Goal: Transaction & Acquisition: Obtain resource

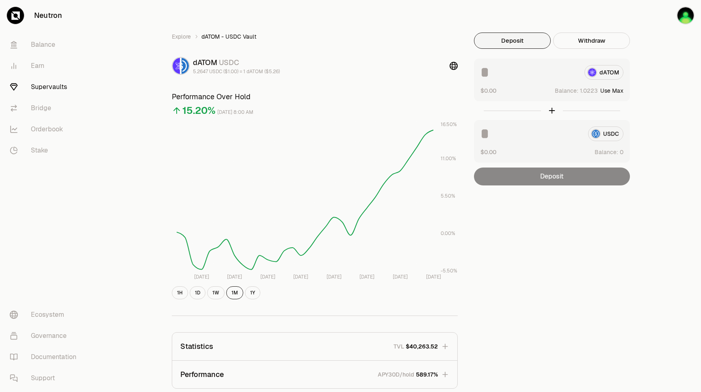
click at [616, 91] on button "Use Max" at bounding box center [611, 91] width 23 height 8
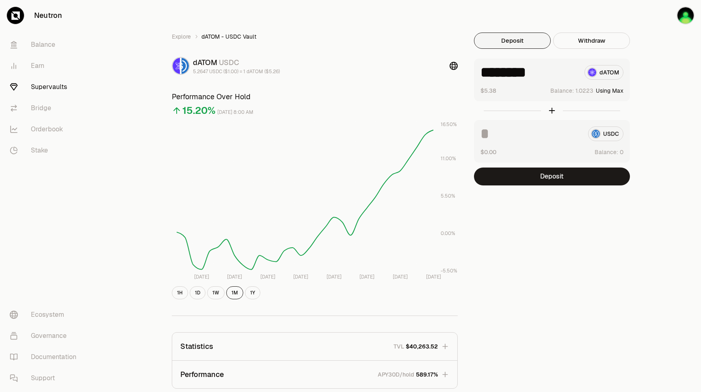
drag, startPoint x: 508, startPoint y: 70, endPoint x: 576, endPoint y: 73, distance: 67.9
click at [576, 73] on input "********" at bounding box center [529, 72] width 97 height 15
type input "****"
click at [568, 174] on button "Deposit" at bounding box center [552, 176] width 156 height 18
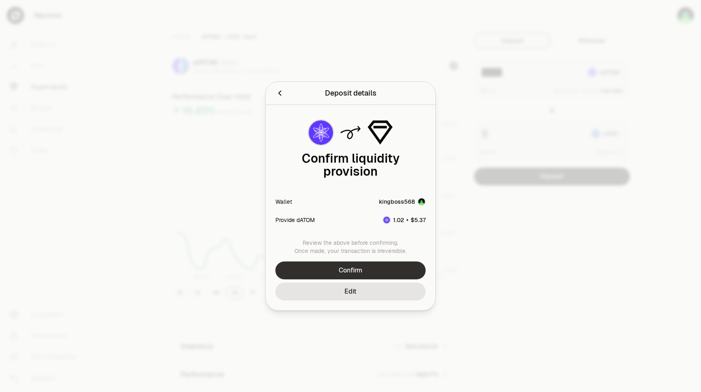
click at [378, 261] on button "Confirm" at bounding box center [350, 270] width 150 height 18
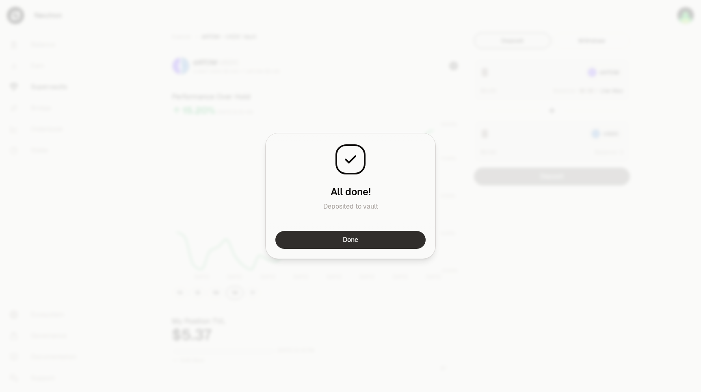
click at [403, 243] on button "Done" at bounding box center [350, 240] width 150 height 18
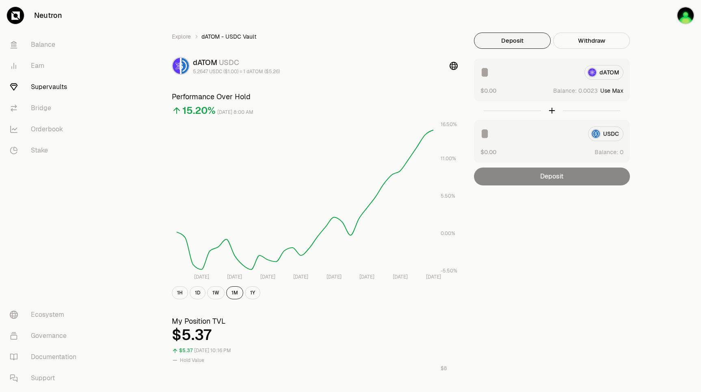
click at [46, 87] on link "Supervaults" at bounding box center [45, 86] width 84 height 21
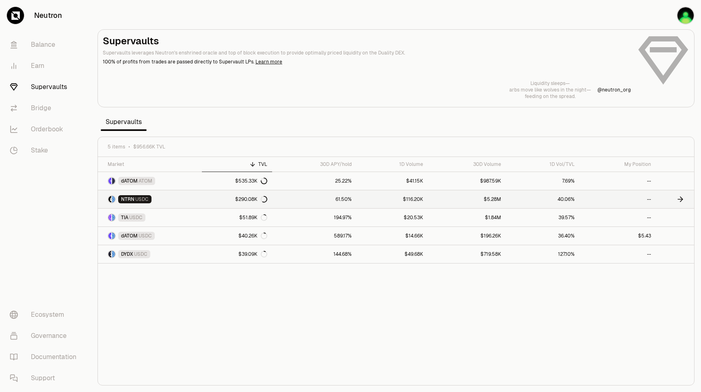
click at [675, 199] on link at bounding box center [675, 199] width 38 height 18
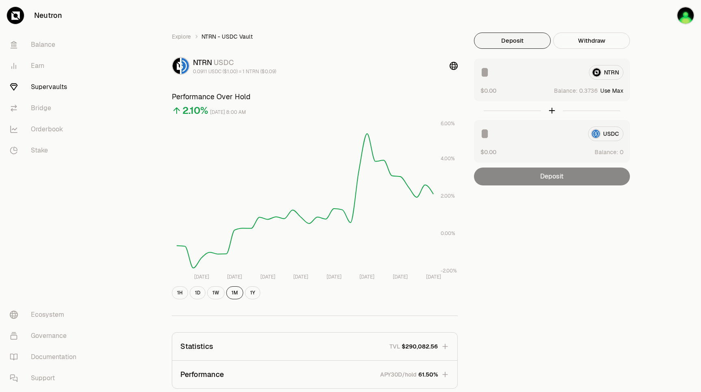
click at [667, 86] on div "Explore NTRN - USDC Vault NTRN USDC 0.0911 USDC ($1.00) = 1 NTRN ($0.09) Perfor…" at bounding box center [396, 265] width 610 height 531
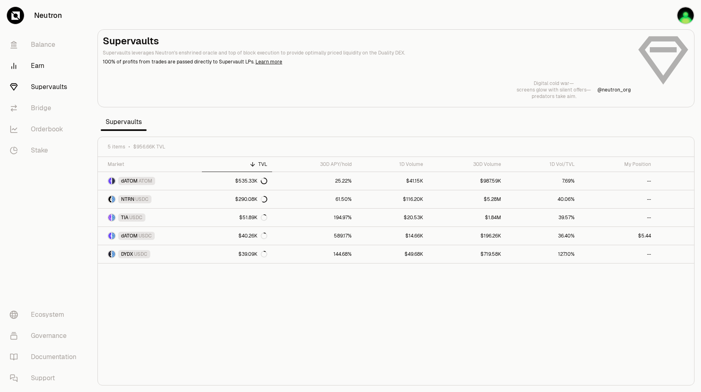
click at [32, 67] on link "Earn" at bounding box center [45, 65] width 84 height 21
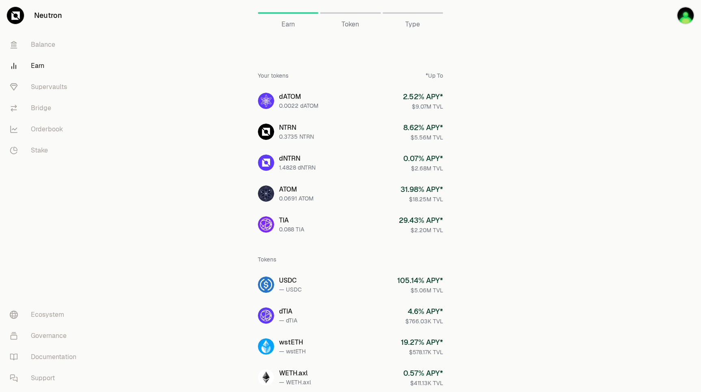
click at [357, 23] on span "Token" at bounding box center [350, 24] width 17 height 10
click at [333, 164] on link "dNTRN 1.4828 dNTRN 0.07 % APY* $2.68M TVL" at bounding box center [350, 162] width 198 height 29
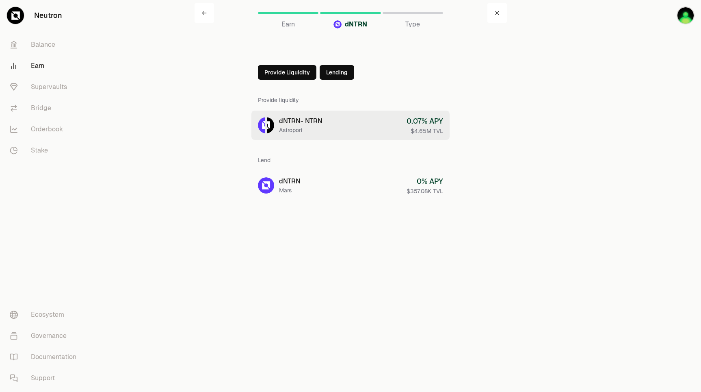
click at [312, 127] on div "Astroport" at bounding box center [300, 130] width 43 height 8
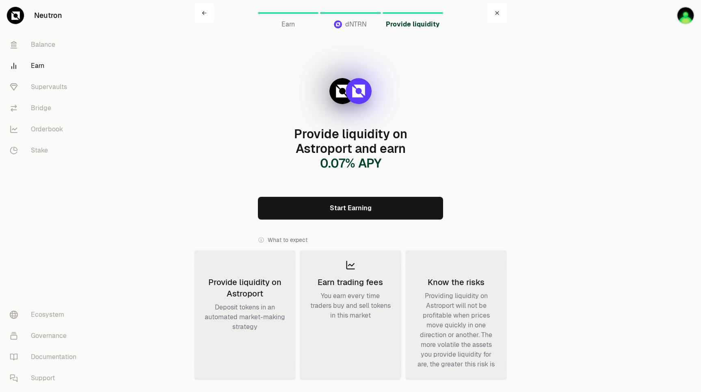
click at [340, 199] on link "Start Earning" at bounding box center [350, 208] width 185 height 23
click at [169, 57] on main "Earn dNTRN Provide liquidity Provide liquidity on Astroport and earn 0.07 % APY…" at bounding box center [396, 272] width 610 height 545
click at [45, 88] on link "Supervaults" at bounding box center [45, 86] width 84 height 21
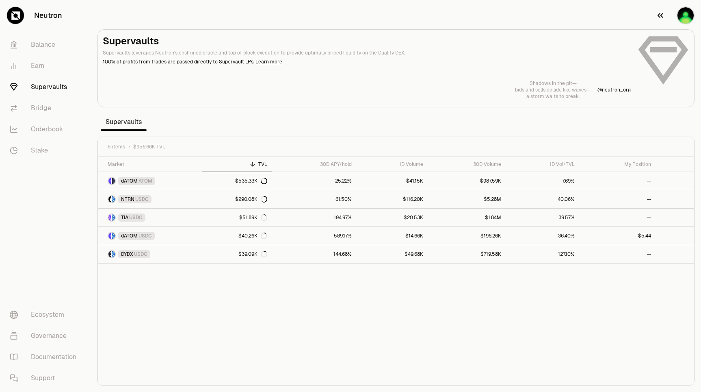
click at [687, 18] on img "button" at bounding box center [686, 15] width 18 height 18
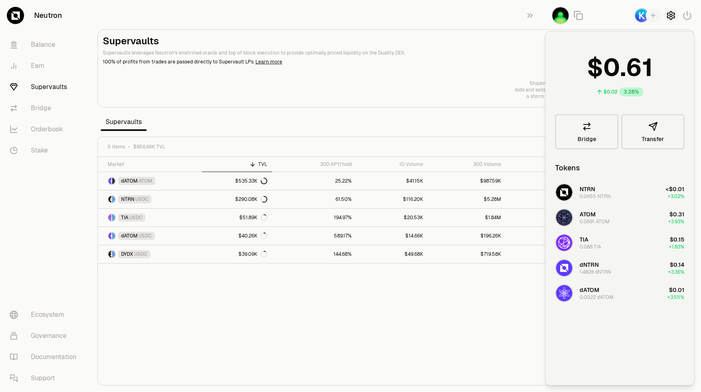
click at [674, 15] on icon "button" at bounding box center [670, 15] width 7 height 8
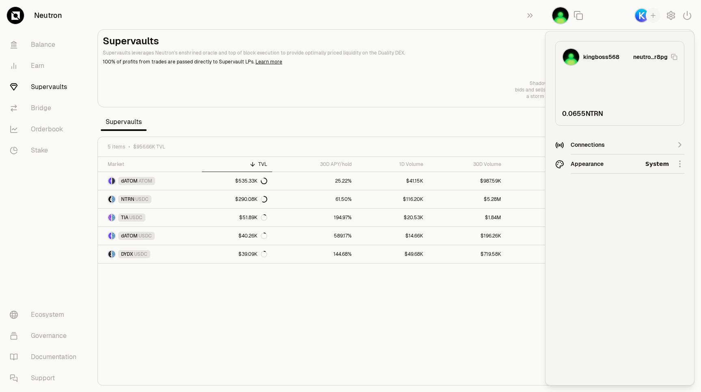
click at [564, 18] on img "button" at bounding box center [561, 15] width 18 height 18
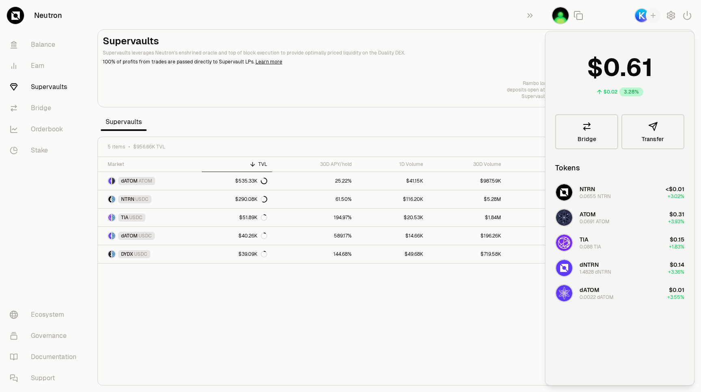
click at [505, 78] on div "Supervaults Supervaults leverages Neutron's enshrined oracle and top of block e…" at bounding box center [396, 67] width 587 height 65
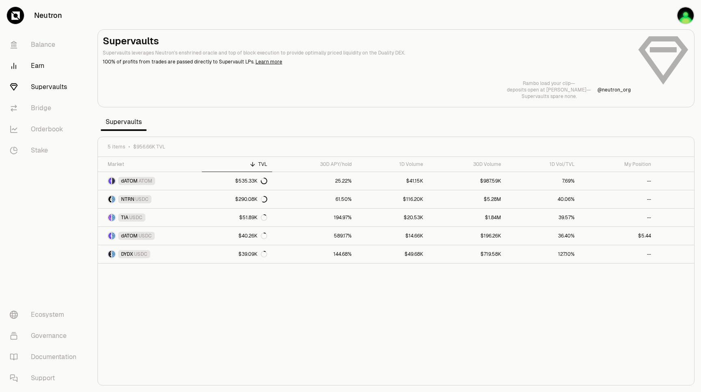
click at [40, 63] on link "Earn" at bounding box center [45, 65] width 84 height 21
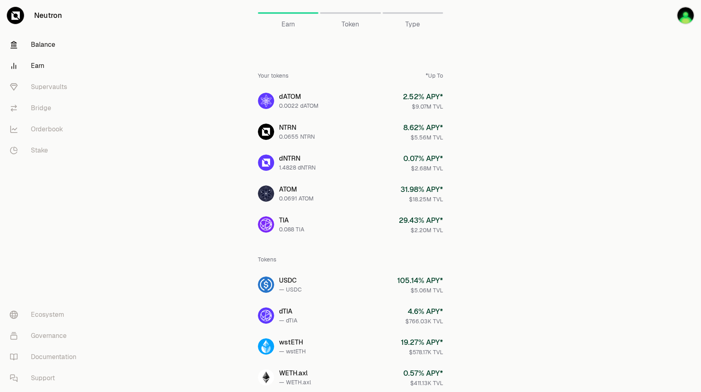
click at [41, 47] on link "Balance" at bounding box center [45, 44] width 84 height 21
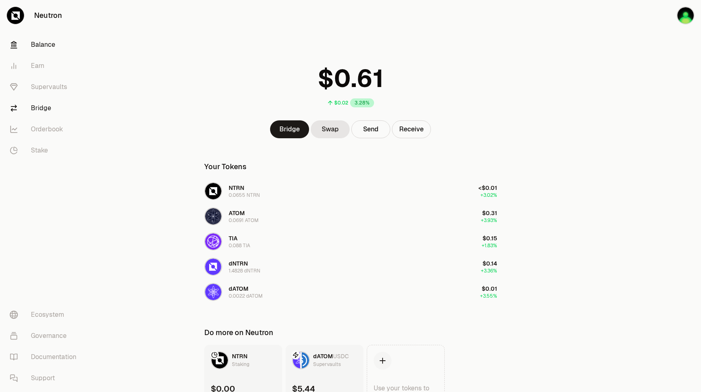
click at [44, 110] on link "Bridge" at bounding box center [45, 107] width 84 height 21
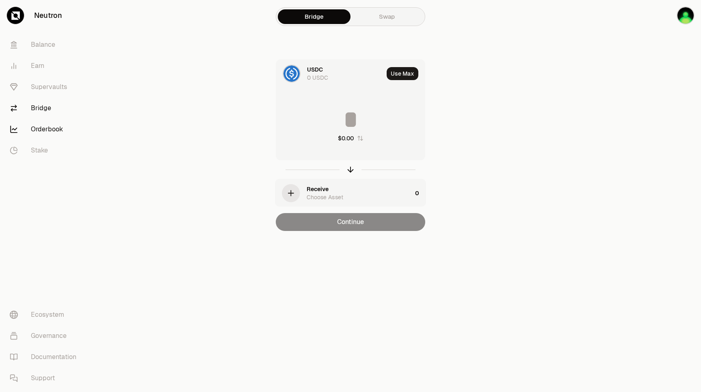
click at [42, 132] on link "Orderbook" at bounding box center [45, 129] width 84 height 21
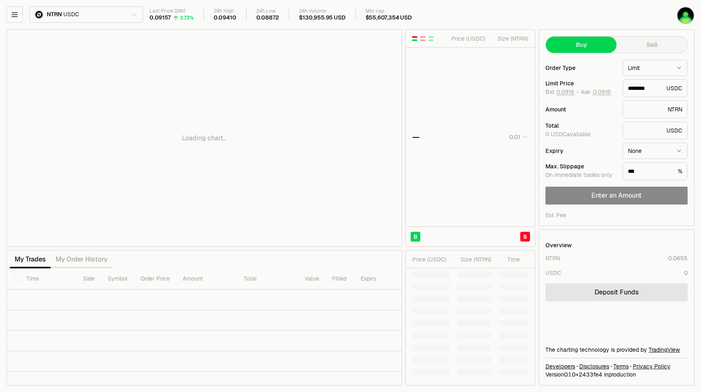
type input "********"
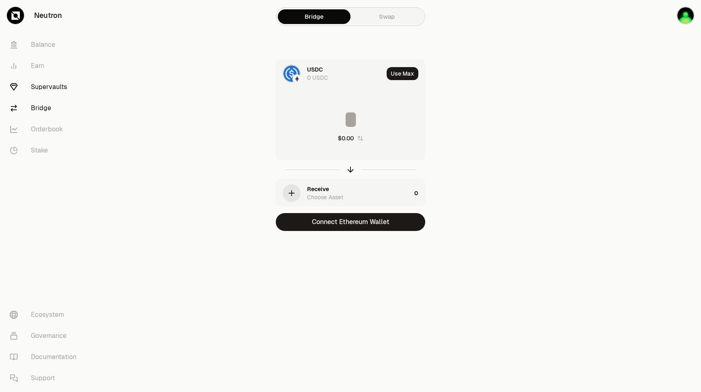
click at [39, 87] on link "Supervaults" at bounding box center [45, 86] width 84 height 21
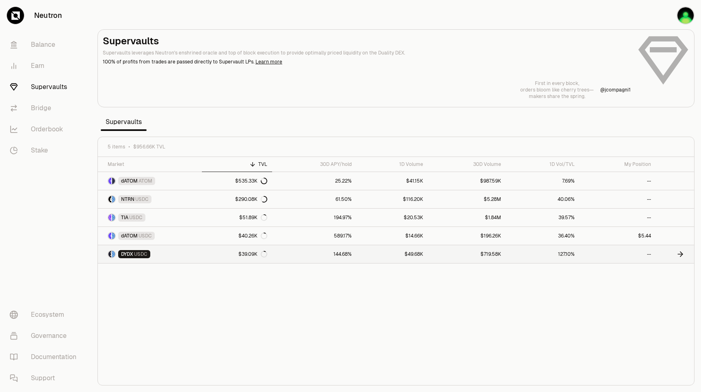
click at [127, 256] on span "DYDX" at bounding box center [127, 254] width 12 height 6
click at [131, 214] on span "USDC" at bounding box center [135, 217] width 13 height 6
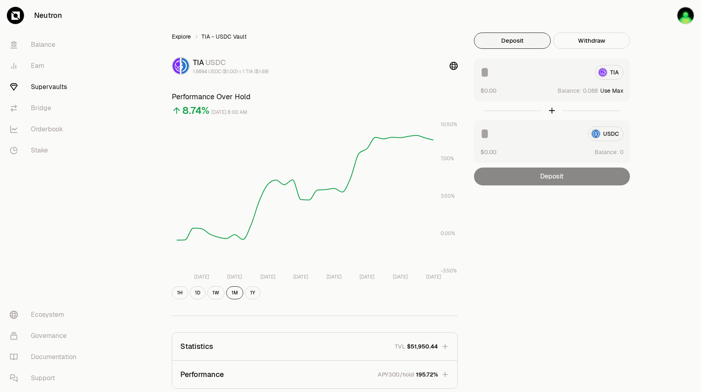
click at [184, 37] on link "Explore" at bounding box center [181, 36] width 19 height 8
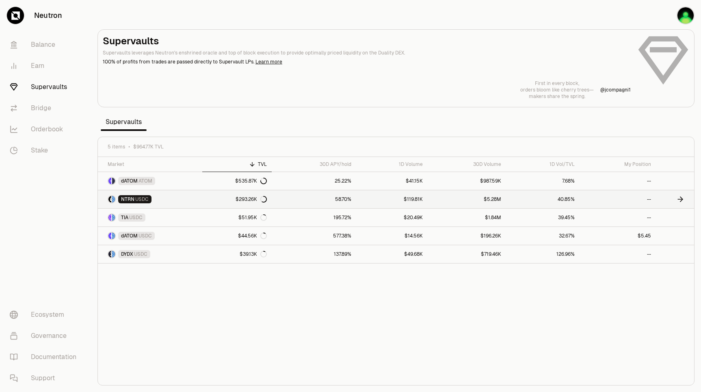
click at [141, 201] on span "USDC" at bounding box center [141, 199] width 13 height 6
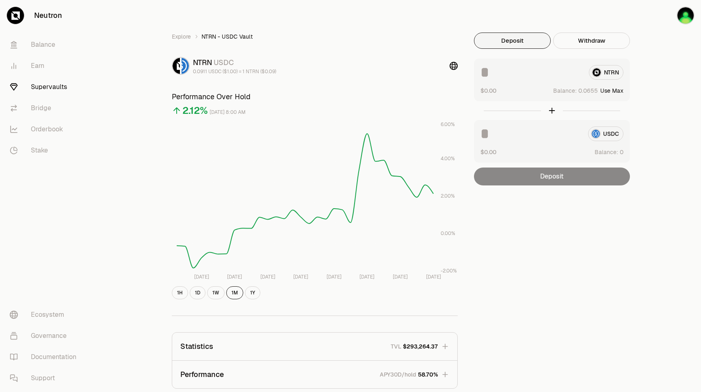
click at [535, 76] on input at bounding box center [532, 72] width 102 height 15
click at [44, 70] on link "Earn" at bounding box center [45, 65] width 84 height 21
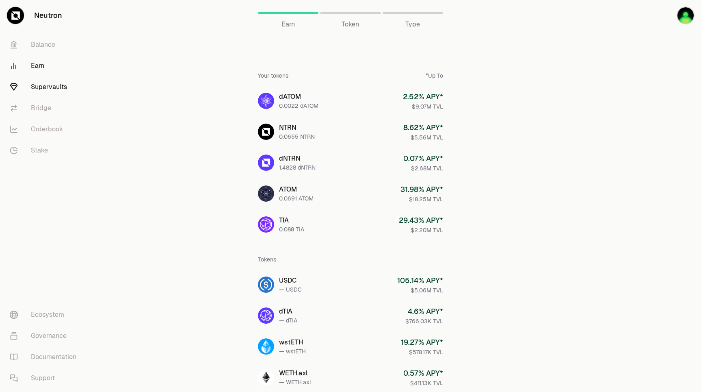
click at [43, 91] on link "Supervaults" at bounding box center [45, 86] width 84 height 21
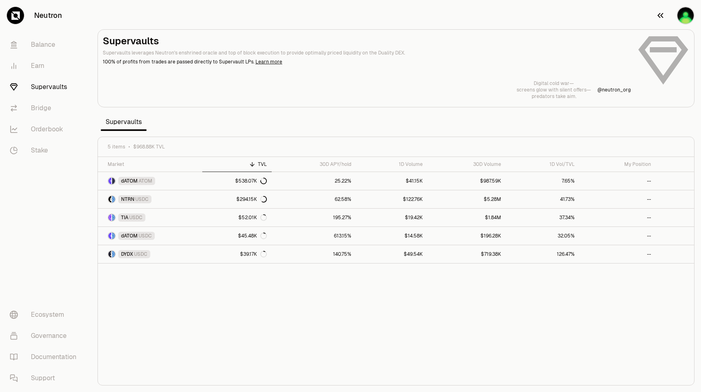
click at [679, 13] on img "button" at bounding box center [686, 15] width 18 height 18
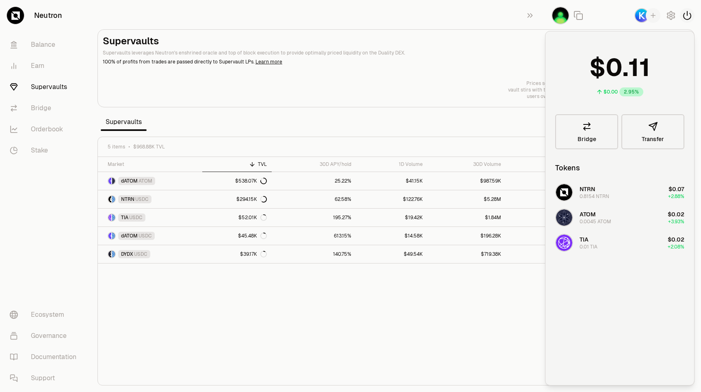
click at [685, 16] on icon "button" at bounding box center [687, 16] width 10 height 10
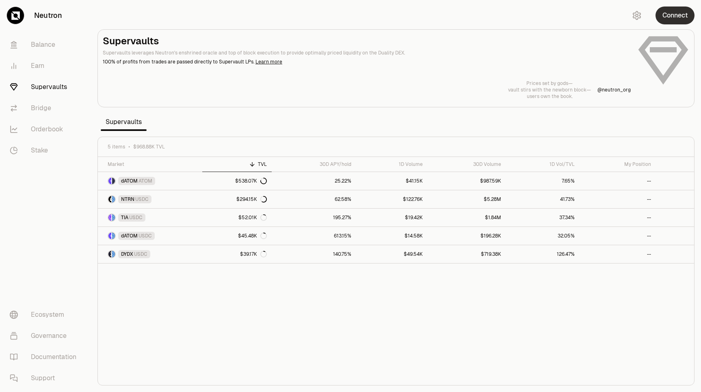
click at [677, 17] on button "Connect" at bounding box center [675, 15] width 39 height 18
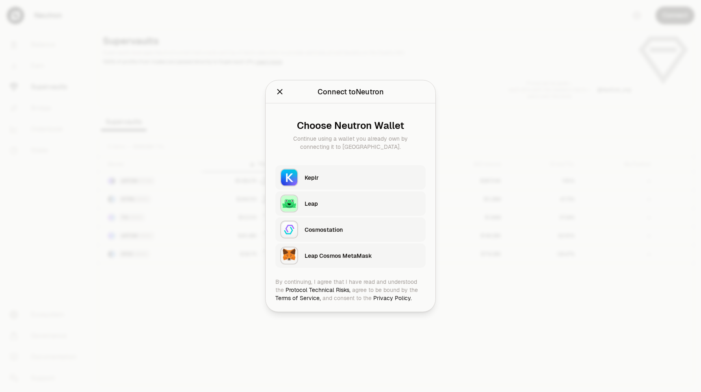
click at [342, 173] on div "Keplr" at bounding box center [363, 177] width 116 height 8
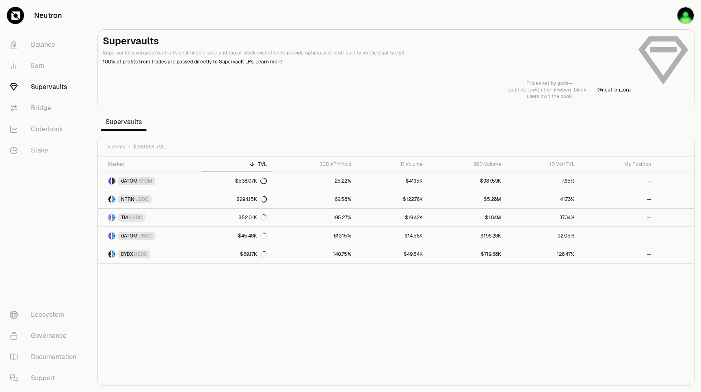
click at [435, 115] on section "Supervaults Supervaults leverages Neutron's enshrined oracle and top of block e…" at bounding box center [396, 196] width 610 height 392
click at [418, 117] on section "Supervaults Supervaults leverages Neutron's enshrined oracle and top of block e…" at bounding box center [396, 196] width 610 height 392
click at [671, 236] on link at bounding box center [675, 236] width 38 height 18
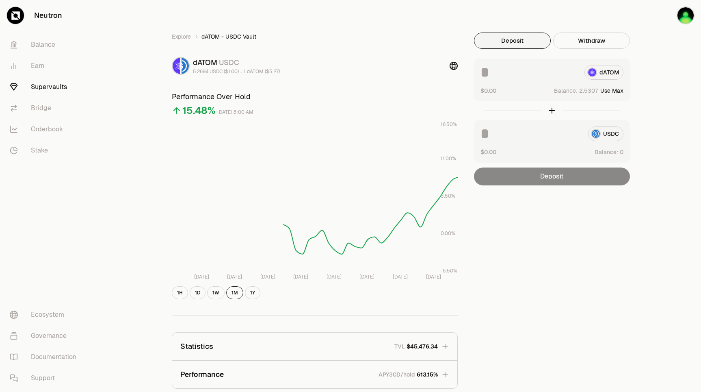
click at [615, 90] on button "Use Max" at bounding box center [611, 91] width 23 height 8
type input "********"
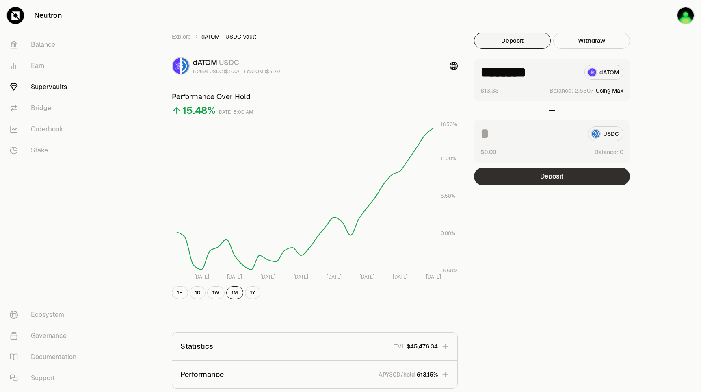
click at [564, 173] on button "Deposit" at bounding box center [552, 176] width 156 height 18
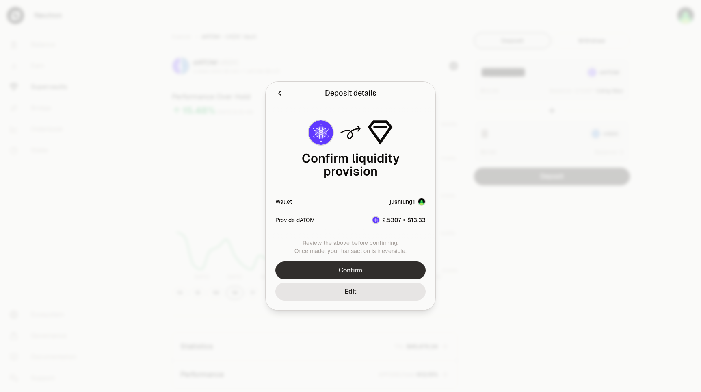
click at [377, 261] on button "Confirm" at bounding box center [350, 270] width 150 height 18
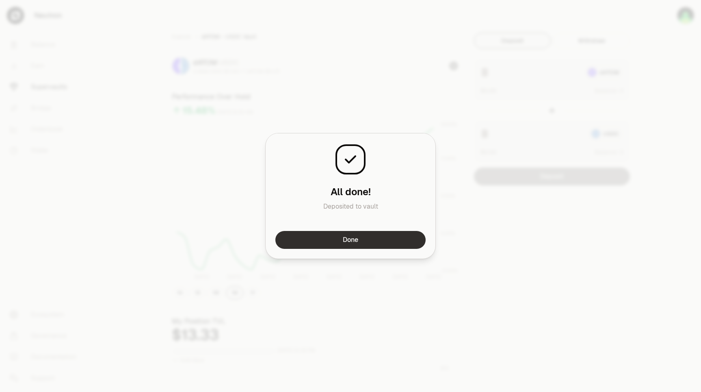
click at [385, 236] on button "Done" at bounding box center [350, 240] width 150 height 18
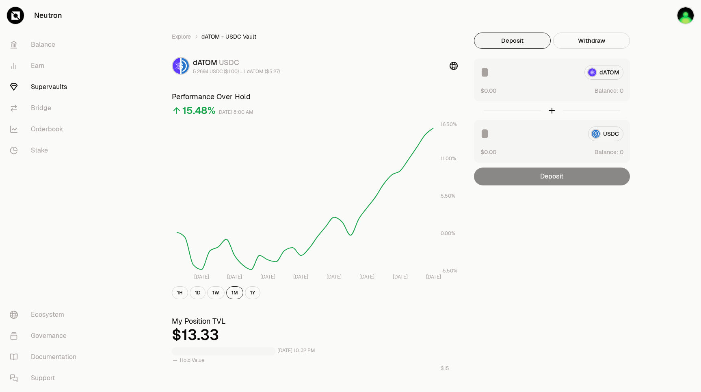
click at [635, 248] on div "Explore dATOM - USDC Vault dATOM USDC 5.2694 USDC ($1.00) = 1 dATOM ($5.27) Per…" at bounding box center [395, 388] width 487 height 776
click at [609, 255] on div "Explore dATOM - USDC Vault dATOM USDC 5.2694 USDC ($1.00) = 1 dATOM ($5.27) Per…" at bounding box center [396, 387] width 468 height 711
click at [55, 153] on link "Stake" at bounding box center [45, 150] width 84 height 21
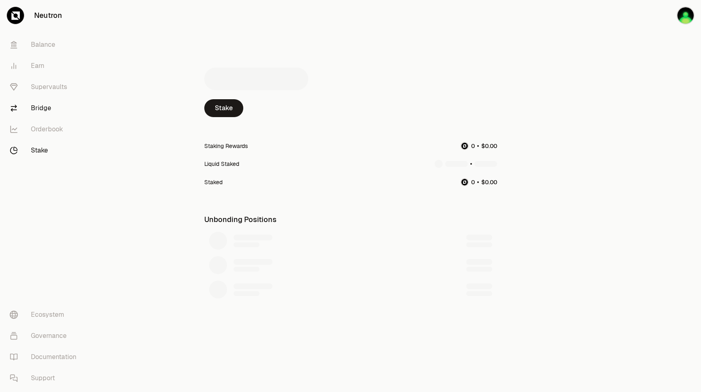
click at [43, 106] on link "Bridge" at bounding box center [45, 107] width 84 height 21
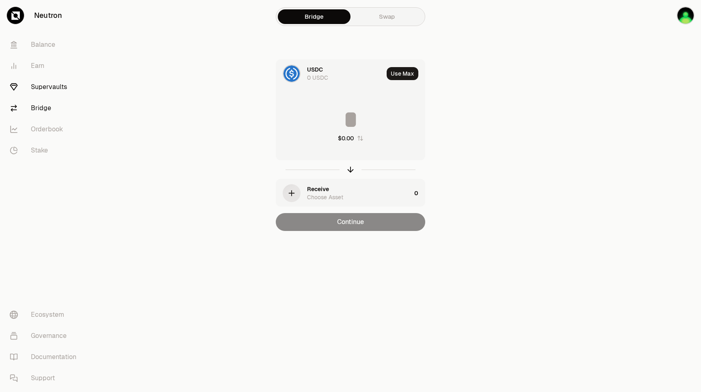
click at [42, 85] on link "Supervaults" at bounding box center [45, 86] width 84 height 21
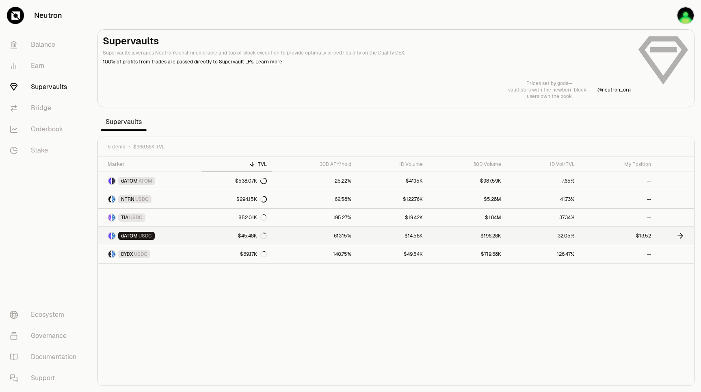
click at [671, 235] on link at bounding box center [675, 236] width 38 height 18
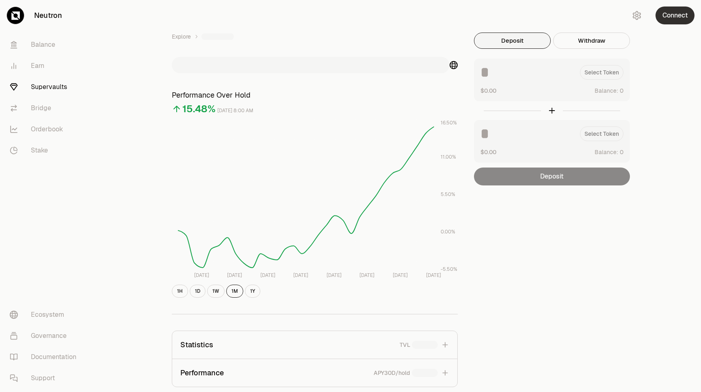
click at [671, 19] on button "Connect" at bounding box center [675, 15] width 39 height 18
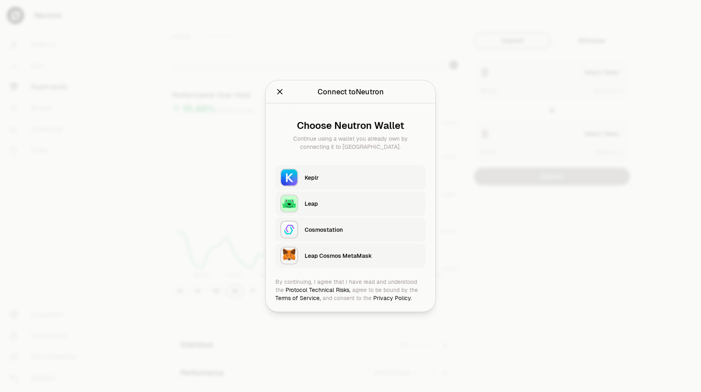
click at [368, 175] on div "Keplr" at bounding box center [363, 177] width 116 height 8
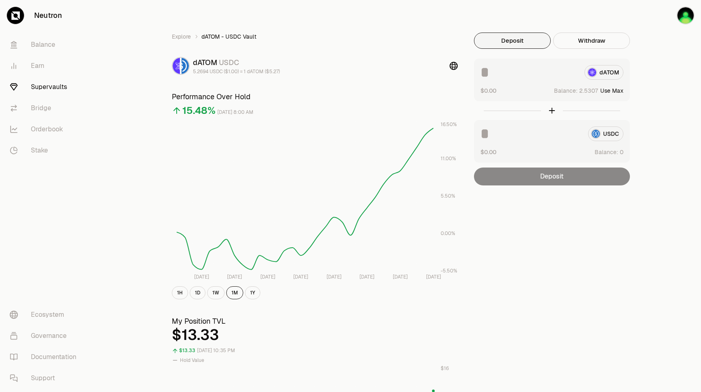
click at [679, 106] on div "Explore dATOM - USDC Vault dATOM USDC 5.2694 USDC ($1.00) = 1 dATOM ($5.27) Per…" at bounding box center [396, 388] width 610 height 776
click at [617, 90] on button "Use Max" at bounding box center [611, 91] width 23 height 8
type input "******"
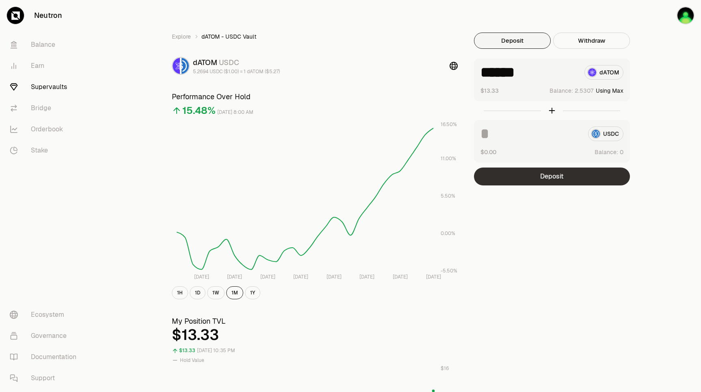
click at [594, 176] on button "Deposit" at bounding box center [552, 176] width 156 height 18
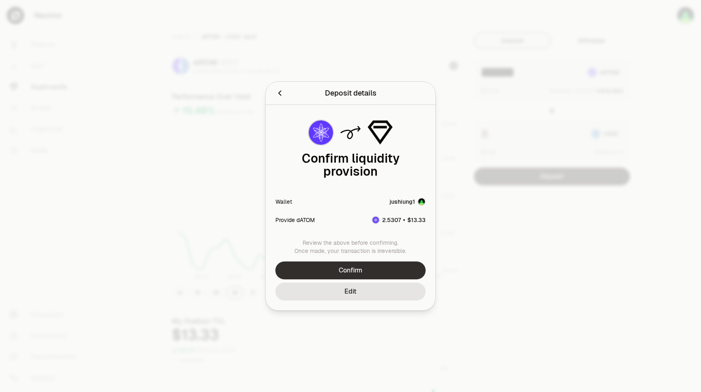
click at [385, 262] on button "Confirm" at bounding box center [350, 270] width 150 height 18
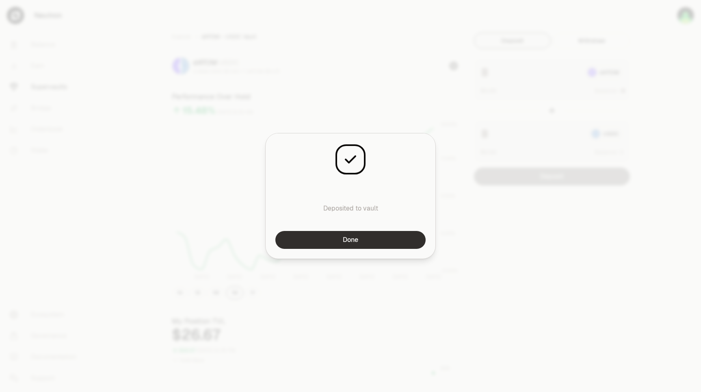
click at [362, 239] on button "Done" at bounding box center [350, 240] width 150 height 18
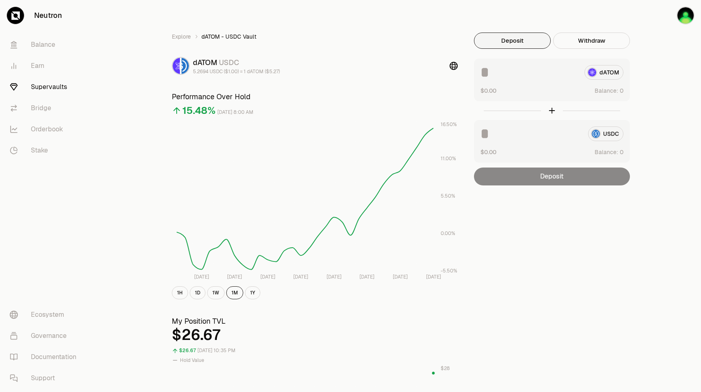
click at [679, 106] on div "Explore dATOM - USDC Vault dATOM USDC 5.2694 USDC ($1.00) = 1 dATOM ($5.27) Per…" at bounding box center [396, 388] width 610 height 776
click at [684, 14] on img "button" at bounding box center [686, 15] width 18 height 18
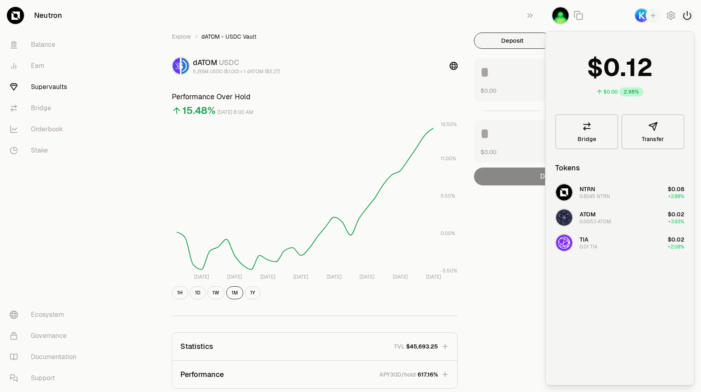
click at [687, 15] on icon "button" at bounding box center [687, 15] width 7 height 8
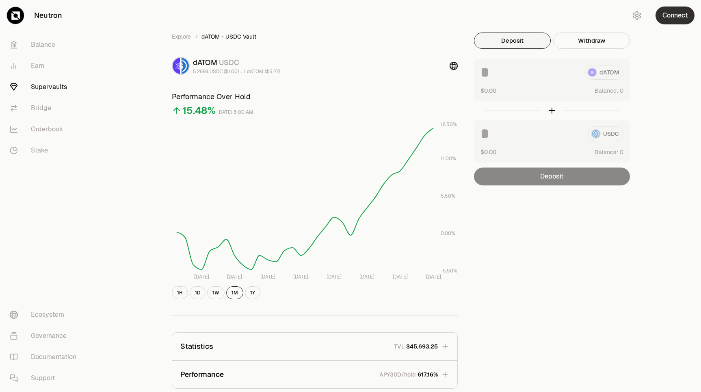
click at [682, 13] on button "Connect" at bounding box center [675, 15] width 39 height 18
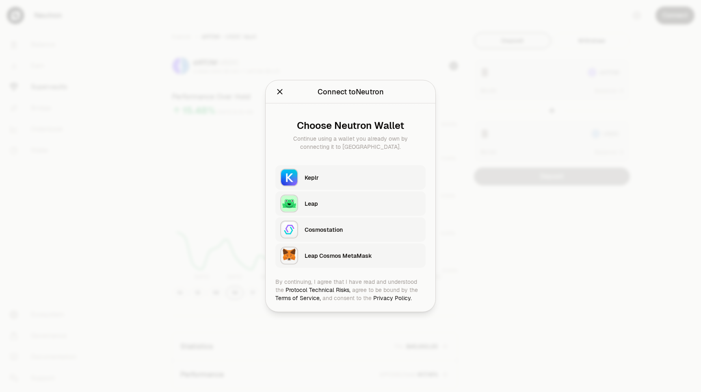
click at [318, 178] on div "Keplr" at bounding box center [363, 177] width 116 height 8
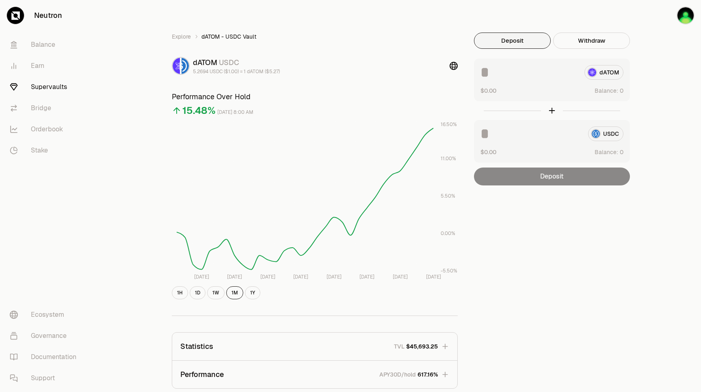
click at [646, 102] on div "Explore dATOM - USDC Vault dATOM USDC 5.2694 USDC ($1.00) = 1 dATOM ($5.27) Per…" at bounding box center [396, 265] width 610 height 531
